Goal: Information Seeking & Learning: Learn about a topic

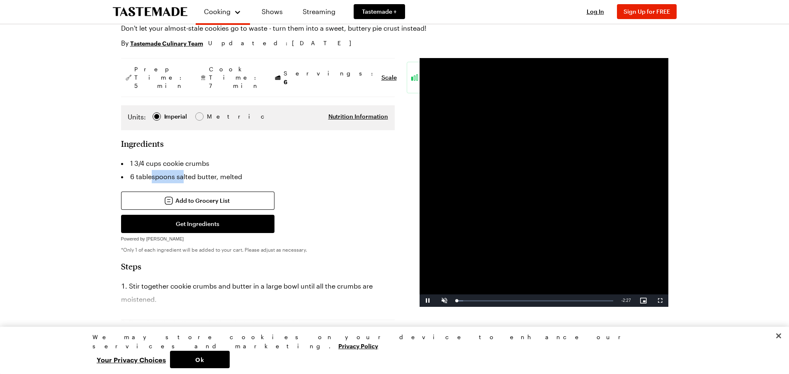
drag, startPoint x: 157, startPoint y: 158, endPoint x: 195, endPoint y: 161, distance: 37.9
click at [183, 170] on li "6 tablespoons salted butter, melted" at bounding box center [258, 176] width 274 height 13
drag, startPoint x: 220, startPoint y: 161, endPoint x: 202, endPoint y: 161, distance: 18.7
click at [202, 170] on li "6 tablespoons salted butter, melted" at bounding box center [258, 176] width 274 height 13
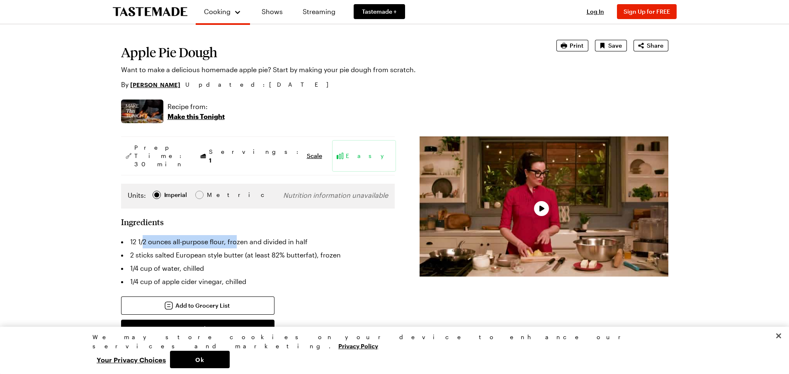
drag, startPoint x: 156, startPoint y: 222, endPoint x: 239, endPoint y: 230, distance: 84.2
click at [237, 235] on li "12 1/2 ounces all-purpose flour, frozen and divided in half" at bounding box center [258, 241] width 274 height 13
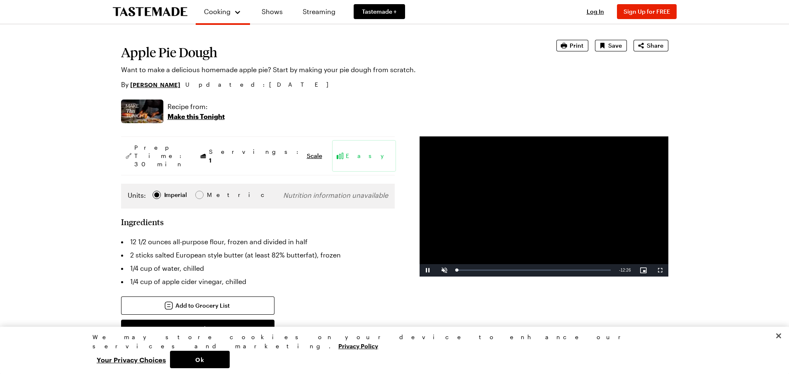
drag, startPoint x: 273, startPoint y: 225, endPoint x: 295, endPoint y: 225, distance: 22.0
click at [280, 235] on li "12 1/2 ounces all-purpose flour, frozen and divided in half" at bounding box center [258, 241] width 274 height 13
drag, startPoint x: 296, startPoint y: 226, endPoint x: 246, endPoint y: 226, distance: 50.6
click at [255, 235] on li "12 1/2 ounces all-purpose flour, frozen and divided in half" at bounding box center [258, 241] width 274 height 13
drag, startPoint x: 229, startPoint y: 227, endPoint x: 168, endPoint y: 226, distance: 61.8
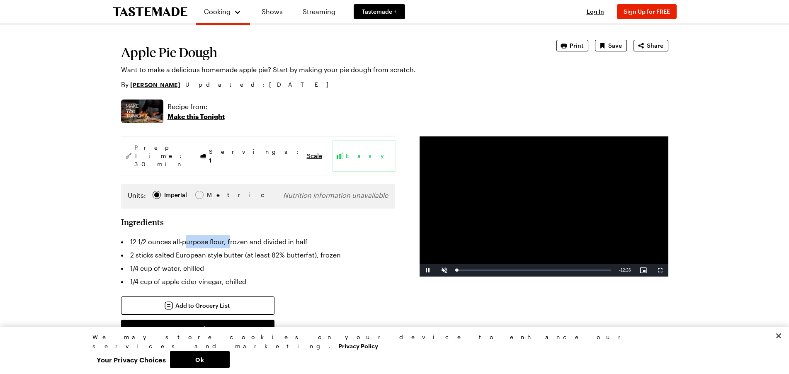
click at [172, 235] on li "12 1/2 ounces all-purpose flour, frozen and divided in half" at bounding box center [258, 241] width 274 height 13
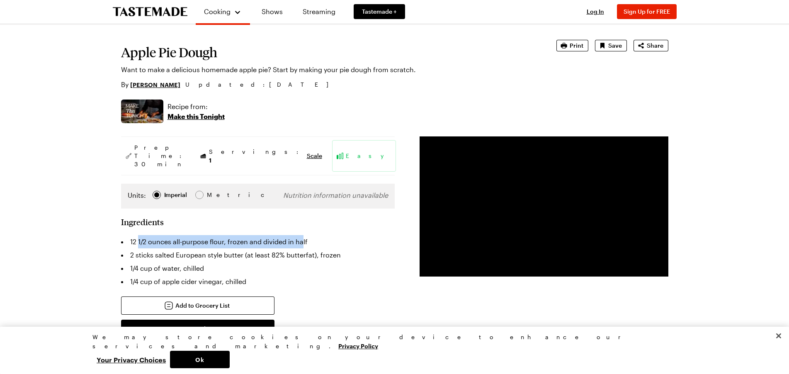
drag, startPoint x: 137, startPoint y: 224, endPoint x: 296, endPoint y: 226, distance: 158.5
click at [302, 235] on li "12 1/2 ounces all-purpose flour, frozen and divided in half" at bounding box center [258, 241] width 274 height 13
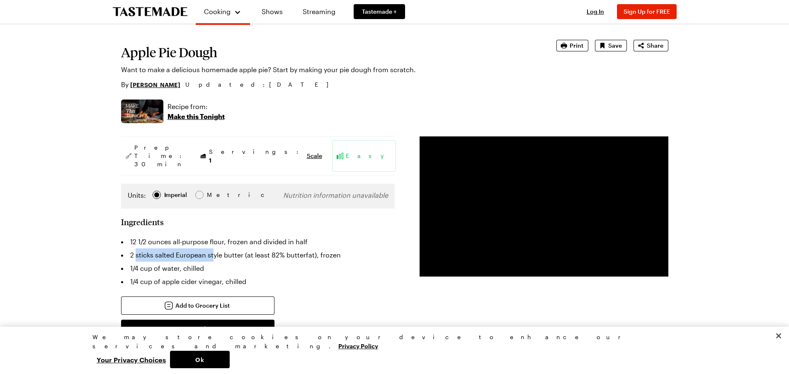
drag, startPoint x: 155, startPoint y: 238, endPoint x: 214, endPoint y: 238, distance: 59.3
click at [212, 248] on li "2 sticks salted European style butter (at least 82% butterfat), frozen" at bounding box center [258, 254] width 274 height 13
drag, startPoint x: 249, startPoint y: 239, endPoint x: 285, endPoint y: 237, distance: 36.1
click at [283, 248] on li "2 sticks salted European style butter (at least 82% butterfat), frozen" at bounding box center [258, 254] width 274 height 13
drag, startPoint x: 304, startPoint y: 237, endPoint x: 315, endPoint y: 237, distance: 10.8
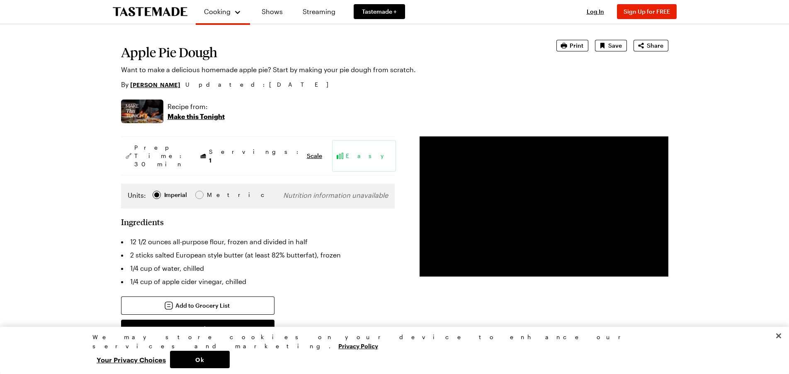
click at [307, 248] on li "2 sticks salted European style butter (at least 82% butterfat), frozen" at bounding box center [258, 254] width 274 height 13
drag, startPoint x: 330, startPoint y: 241, endPoint x: 255, endPoint y: 242, distance: 75.1
click at [257, 248] on li "2 sticks salted European style butter (at least 82% butterfat), frozen" at bounding box center [258, 254] width 274 height 13
drag, startPoint x: 216, startPoint y: 241, endPoint x: 209, endPoint y: 242, distance: 6.7
click at [210, 248] on li "2 sticks salted European style butter (at least 82% butterfat), frozen" at bounding box center [258, 254] width 274 height 13
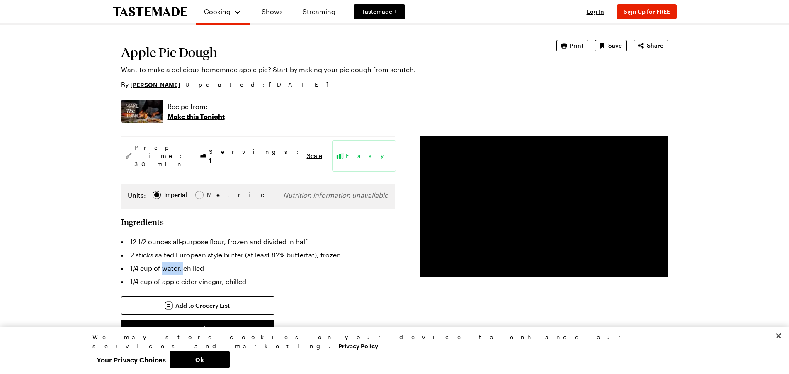
drag, startPoint x: 173, startPoint y: 253, endPoint x: 190, endPoint y: 254, distance: 17.0
click at [185, 262] on li "1/4 cup of water, chilled" at bounding box center [258, 268] width 274 height 13
drag, startPoint x: 175, startPoint y: 255, endPoint x: 158, endPoint y: 255, distance: 16.6
click at [163, 262] on li "1/4 cup of water, chilled" at bounding box center [258, 268] width 274 height 13
click at [150, 262] on li "1/4 cup of water, chilled" at bounding box center [258, 268] width 274 height 13
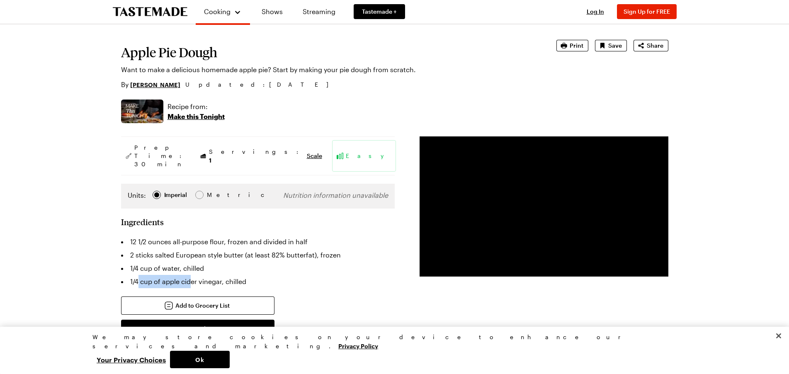
drag, startPoint x: 155, startPoint y: 266, endPoint x: 199, endPoint y: 262, distance: 44.6
click at [193, 275] on li "1/4 cup of apple cider vinegar, chilled" at bounding box center [258, 281] width 274 height 13
drag, startPoint x: 221, startPoint y: 261, endPoint x: 164, endPoint y: 265, distance: 57.4
click at [177, 275] on li "1/4 cup of apple cider vinegar, chilled" at bounding box center [258, 281] width 274 height 13
click at [163, 275] on li "1/4 cup of apple cider vinegar, chilled" at bounding box center [258, 281] width 274 height 13
